Goal: Information Seeking & Learning: Learn about a topic

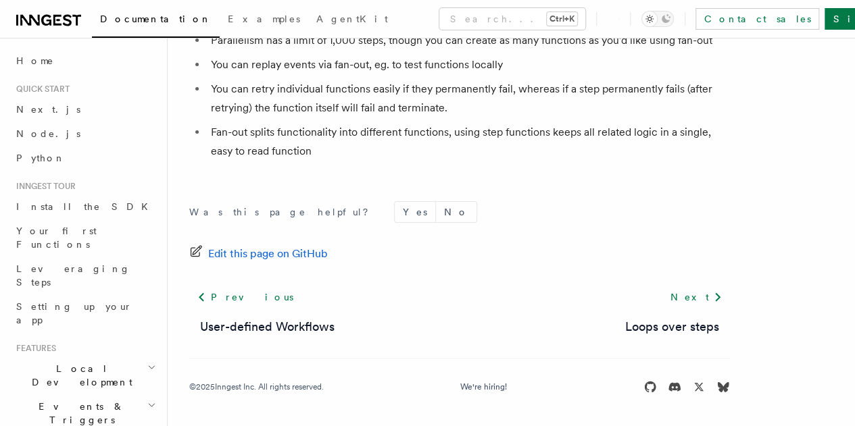
scroll to position [2701, 0]
click at [222, 213] on p "Was this page helpful?" at bounding box center [283, 212] width 188 height 14
click at [285, 132] on li "Fan-out splits functionality into different functions, using step functions kee…" at bounding box center [468, 142] width 523 height 38
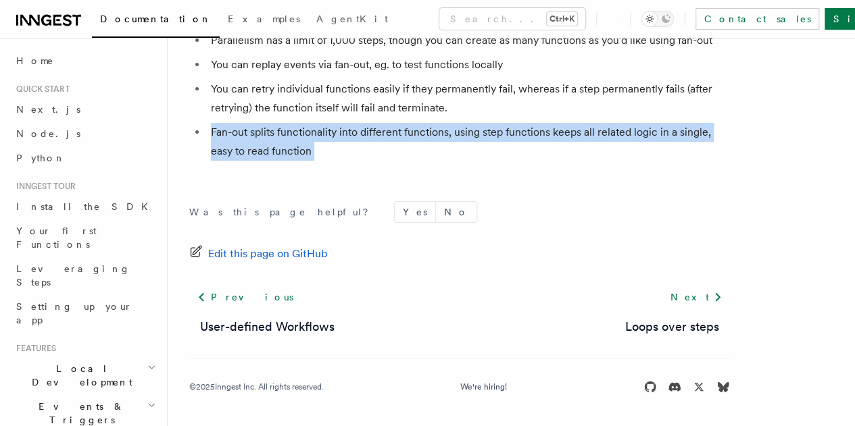
click at [285, 132] on li "Fan-out splits functionality into different functions, using step functions kee…" at bounding box center [468, 142] width 523 height 38
click at [540, 179] on div "Was this page helpful? Yes No Edit this page on GitHub Previous User-defined Wo…" at bounding box center [459, 300] width 540 height 252
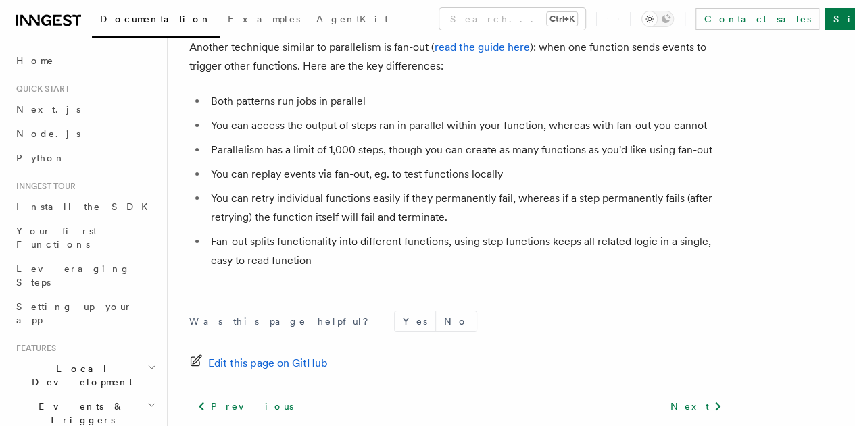
scroll to position [2534, 0]
drag, startPoint x: 214, startPoint y: 120, endPoint x: 387, endPoint y: 122, distance: 172.9
click at [387, 112] on li "Both patterns run jobs in parallel" at bounding box center [468, 102] width 523 height 19
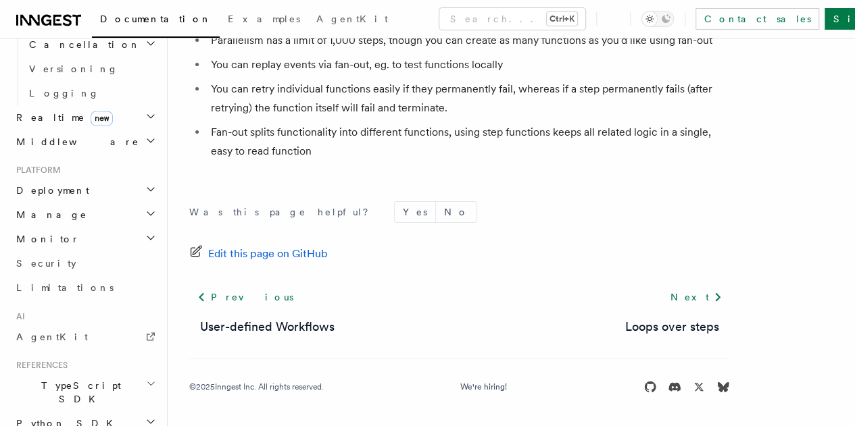
scroll to position [938, 0]
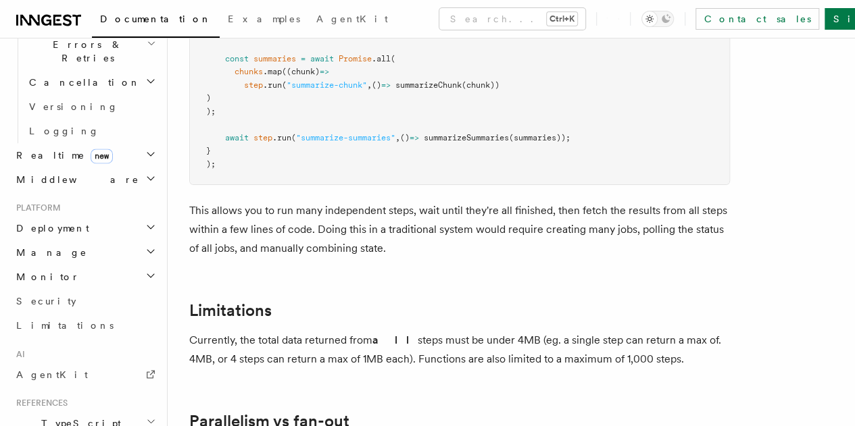
scroll to position [2295, 0]
